Goal: Information Seeking & Learning: Learn about a topic

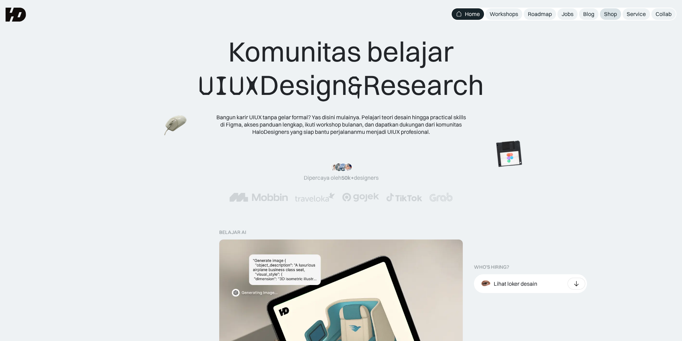
click at [609, 15] on div "Shop" at bounding box center [610, 13] width 13 height 7
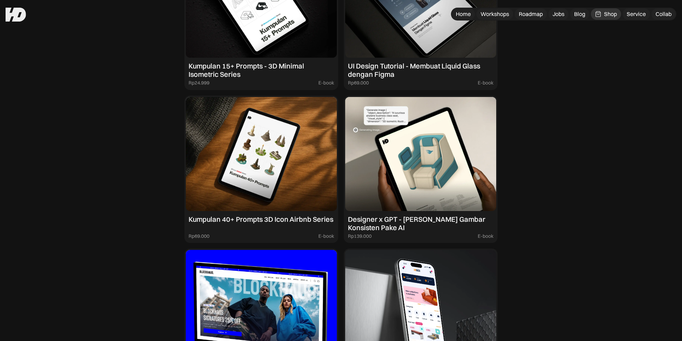
scroll to position [718, 0]
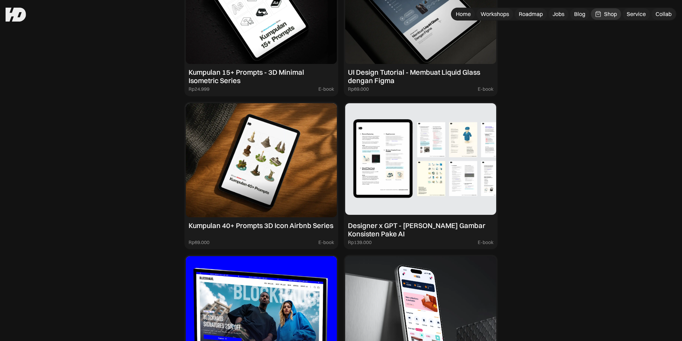
click at [438, 179] on img at bounding box center [420, 160] width 151 height 114
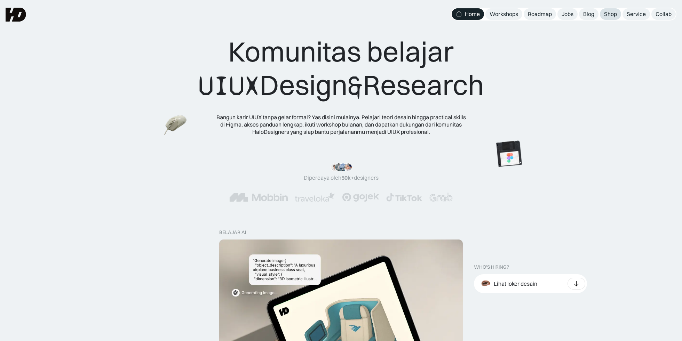
click at [609, 16] on div "Shop" at bounding box center [610, 13] width 13 height 7
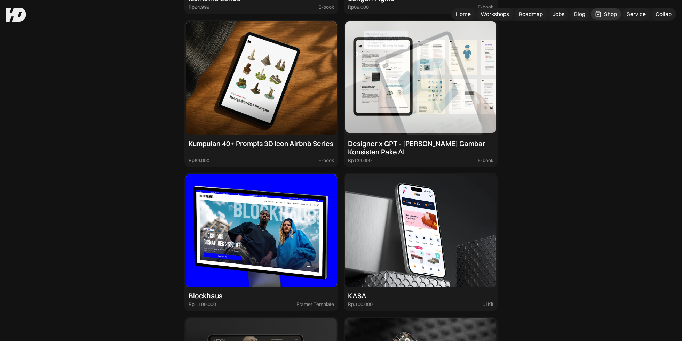
scroll to position [764, 0]
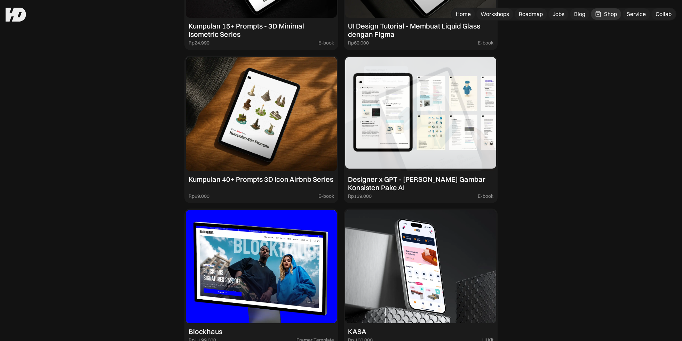
click at [390, 117] on img at bounding box center [420, 114] width 151 height 114
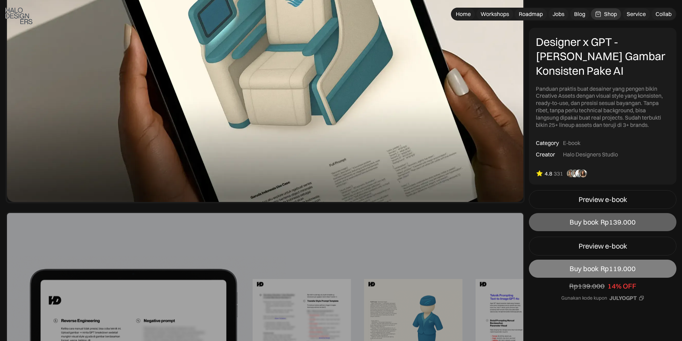
scroll to position [251, 0]
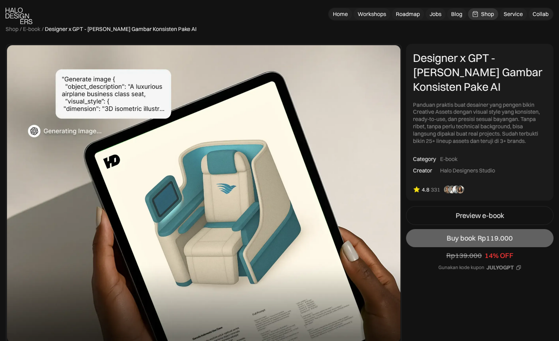
scroll to position [10, 0]
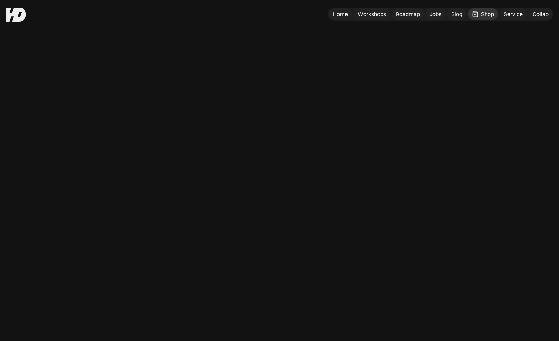
scroll to position [24, 0]
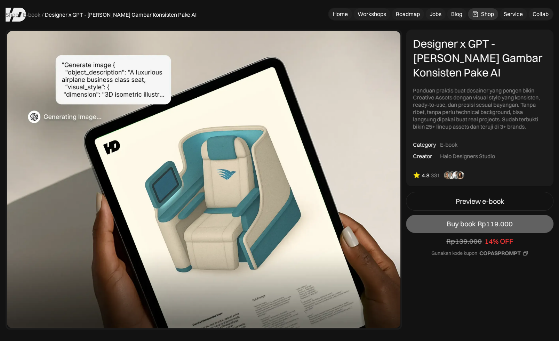
click at [506, 255] on div "COPASPROMPT" at bounding box center [499, 253] width 41 height 7
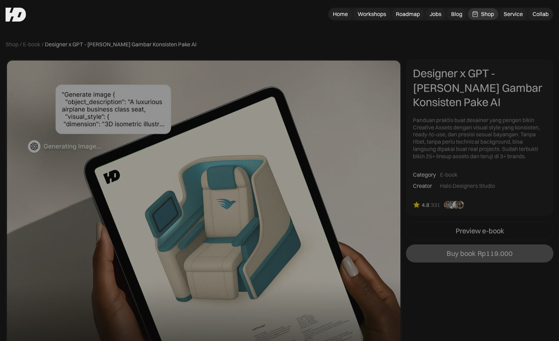
scroll to position [38, 0]
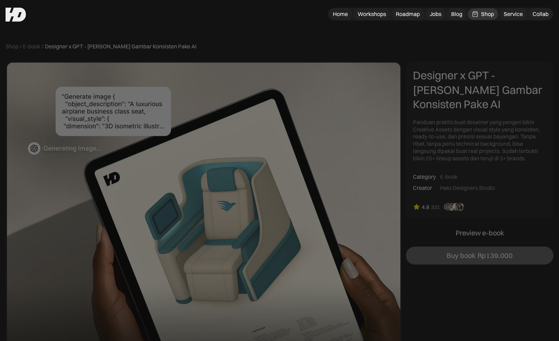
scroll to position [51, 0]
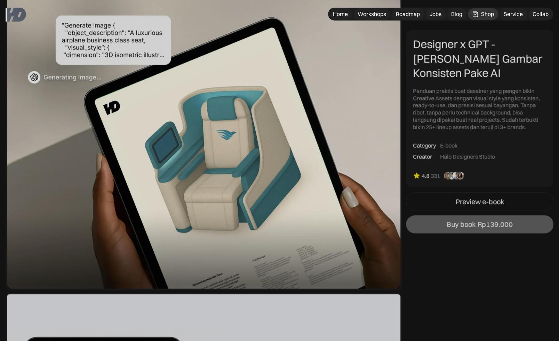
scroll to position [65, 0]
